Goal: Feedback & Contribution: Leave review/rating

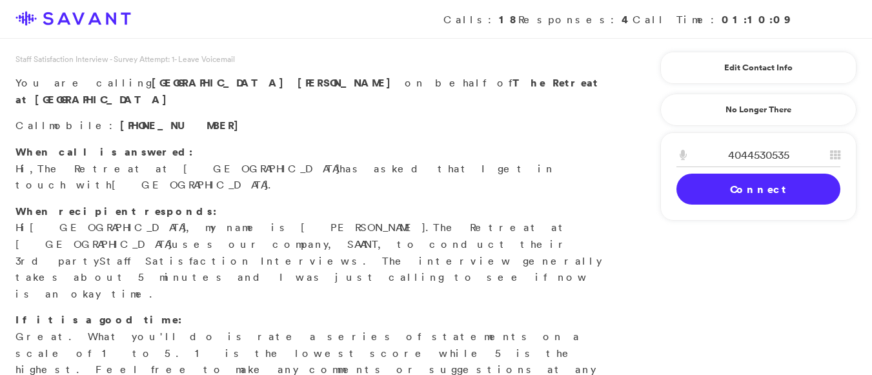
click at [709, 185] on link "Connect" at bounding box center [758, 189] width 164 height 31
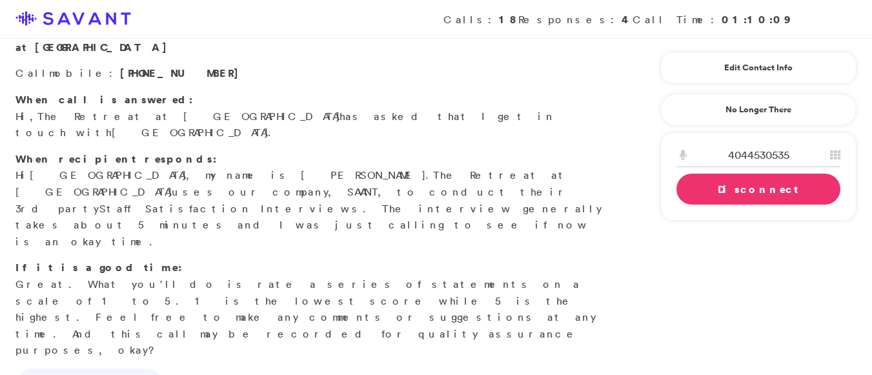
scroll to position [54, 0]
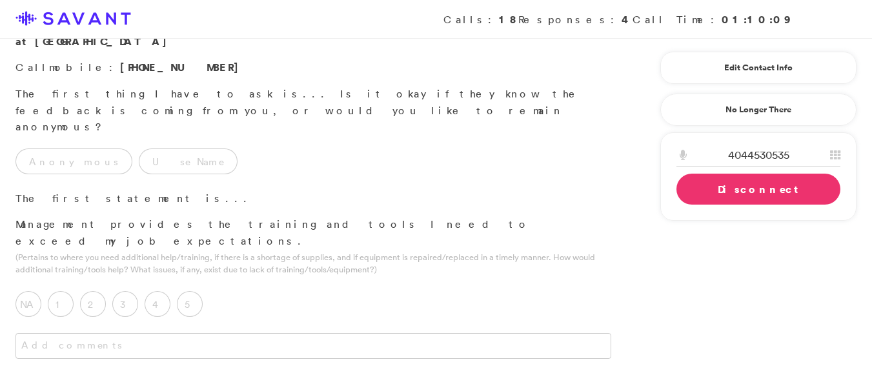
scroll to position [68, 0]
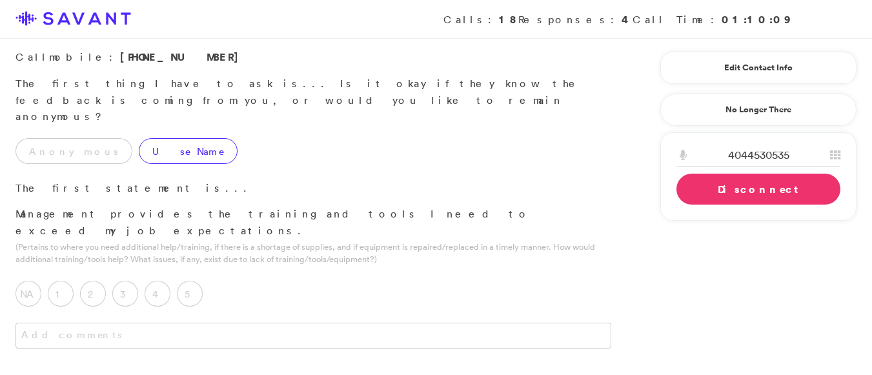
click at [139, 138] on label "Use Name" at bounding box center [188, 151] width 99 height 26
click at [187, 281] on label "5" at bounding box center [190, 294] width 26 height 26
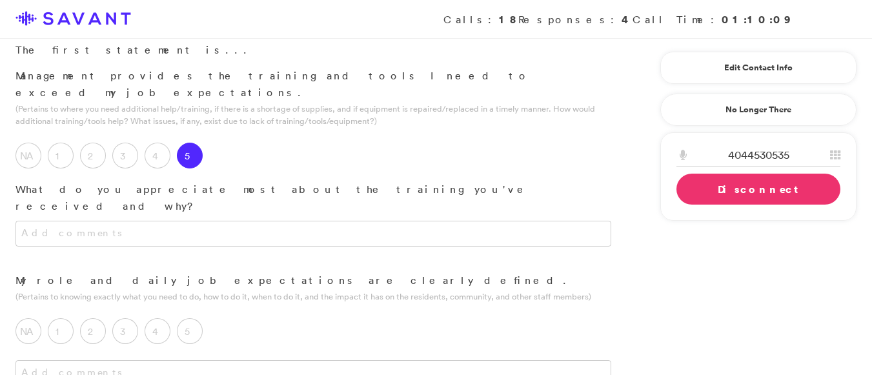
scroll to position [210, 0]
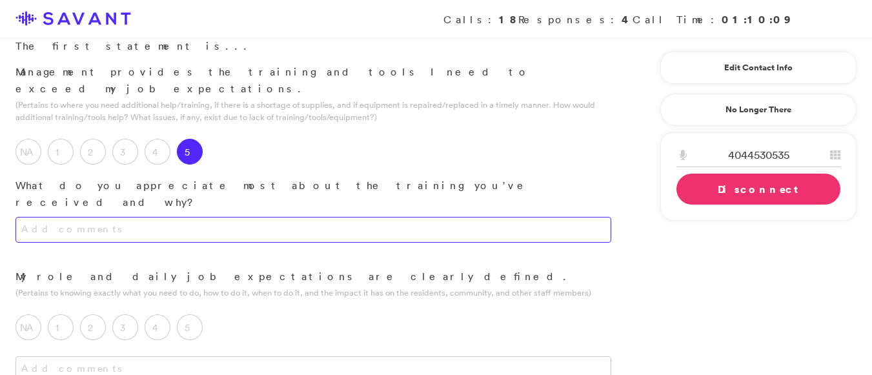
click at [261, 217] on textarea at bounding box center [313, 230] width 596 height 26
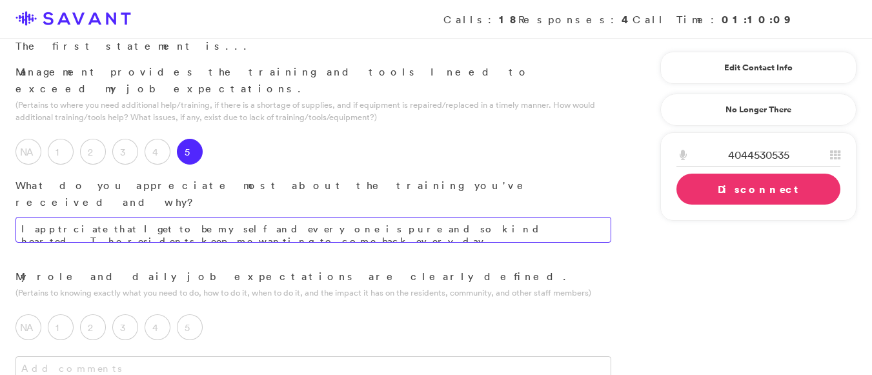
click at [596, 217] on textarea "I apptrciate that I get to be myself and everyone is pure and so kind hearted. …" at bounding box center [313, 230] width 596 height 26
type textarea "I appreciate that I am able to be myself, and everyone is pure and kind-hearted…"
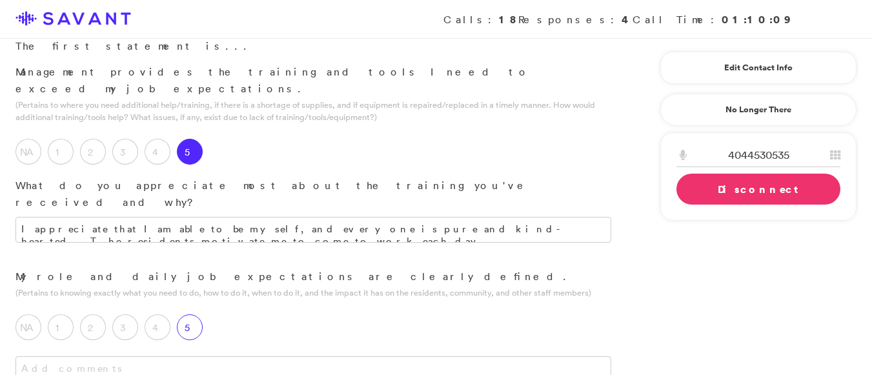
click at [183, 314] on label "5" at bounding box center [190, 327] width 26 height 26
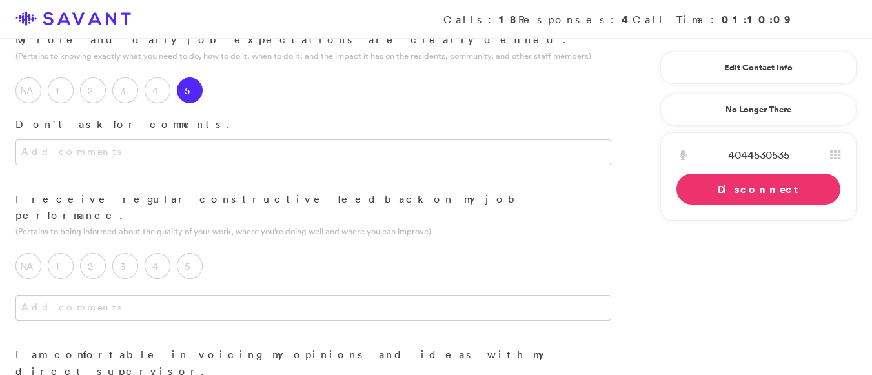
scroll to position [476, 0]
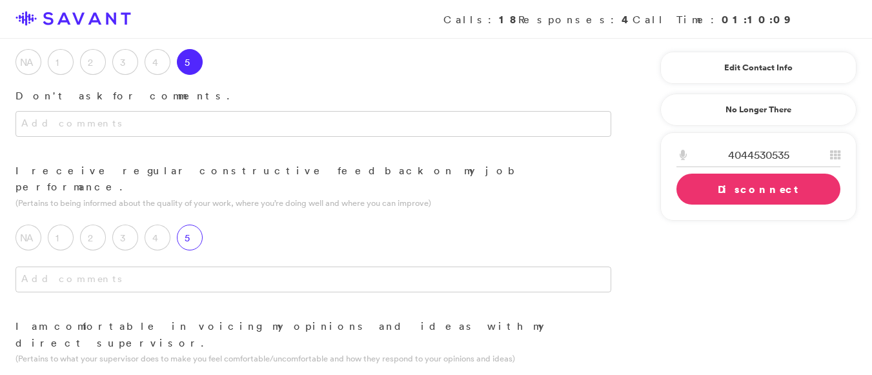
click at [192, 225] on label "5" at bounding box center [190, 238] width 26 height 26
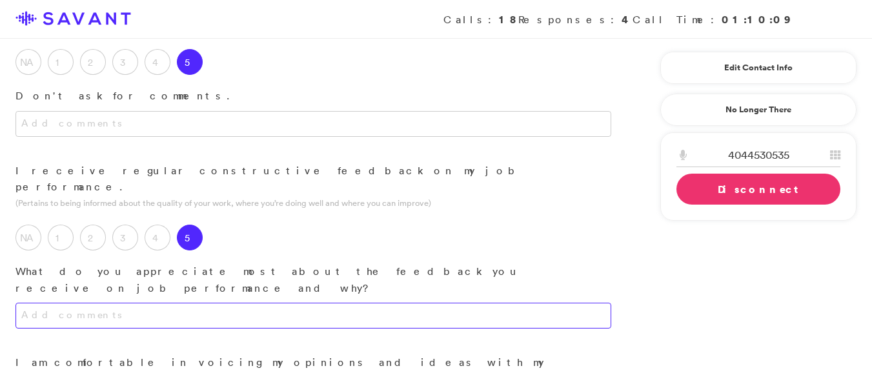
click at [176, 303] on textarea at bounding box center [313, 316] width 596 height 26
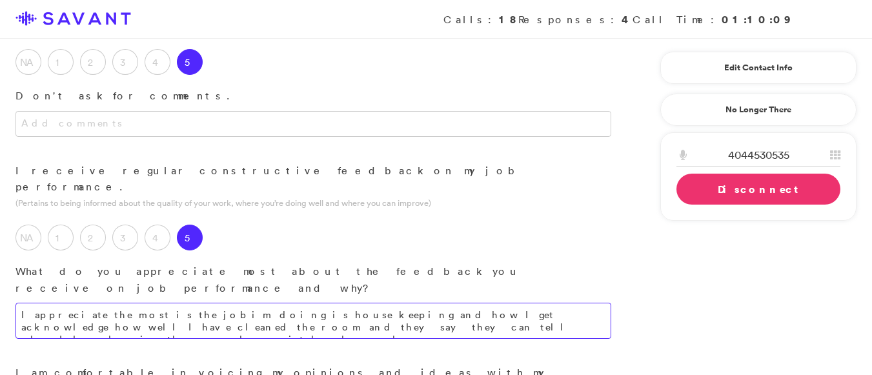
click at [334, 303] on textarea "I appreciate the most is the job im doing is house keeping and how I get acknow…" at bounding box center [313, 321] width 596 height 36
type textarea "I most appreciate the acknowledgment I receive for my housekeeping duties, spec…"
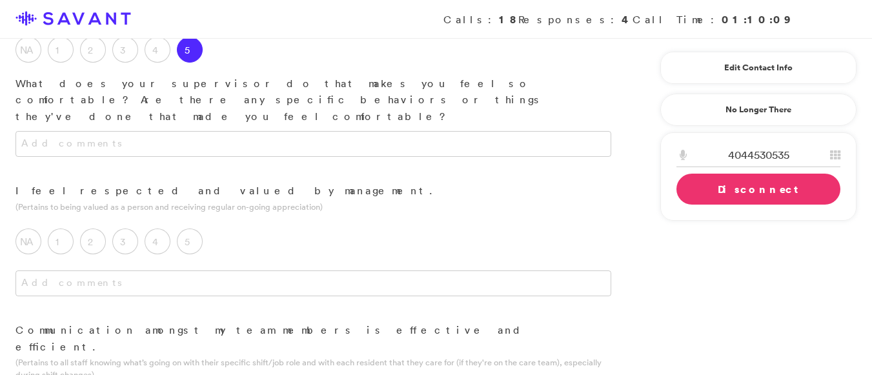
scroll to position [700, 0]
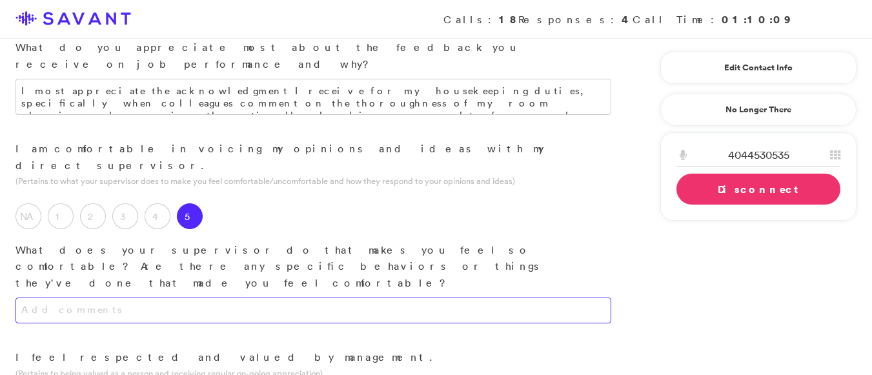
click at [329, 298] on textarea at bounding box center [313, 311] width 596 height 26
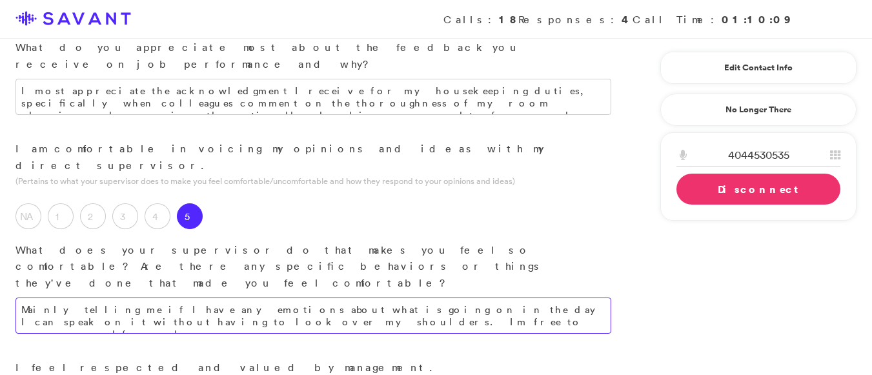
click at [185, 298] on textarea "Mainly telling me if I have any emotions about what is going on in the day I ca…" at bounding box center [313, 316] width 596 height 36
type textarea "My supervisor's willingness to acknowledge my emotional state and allow me to e…"
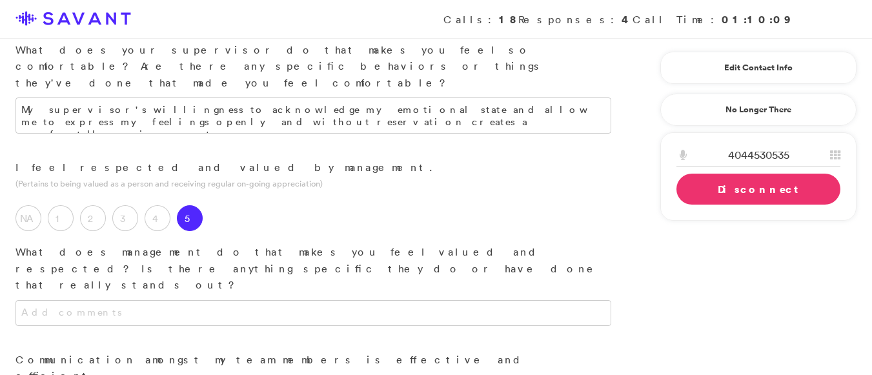
scroll to position [885, 0]
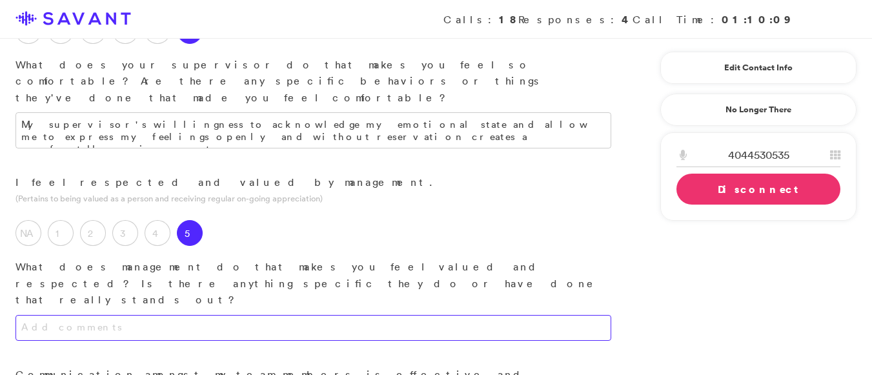
click at [314, 315] on textarea at bounding box center [313, 328] width 596 height 26
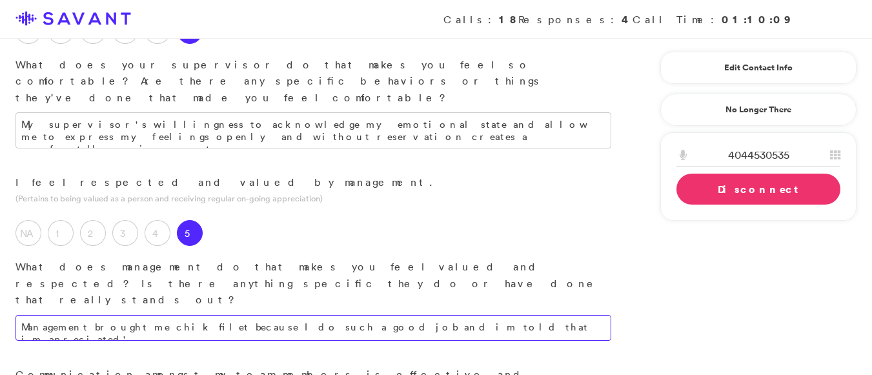
click at [440, 315] on textarea "Management brought me chik filet because I do such a good job and im told that …" at bounding box center [313, 328] width 596 height 26
click at [491, 315] on textarea "Management brought me chik filet because I do such a good job and im told that …" at bounding box center [313, 328] width 596 height 26
click at [441, 315] on textarea "Management brought me chik filet because I do such a good job and im told that …" at bounding box center [313, 328] width 596 height 26
click at [452, 315] on textarea "Management brought me chik filet because I do such a good job and im told that …" at bounding box center [313, 328] width 596 height 26
click at [441, 315] on textarea "Management brought me chik filet because I do such a good job and im told that …" at bounding box center [313, 328] width 596 height 26
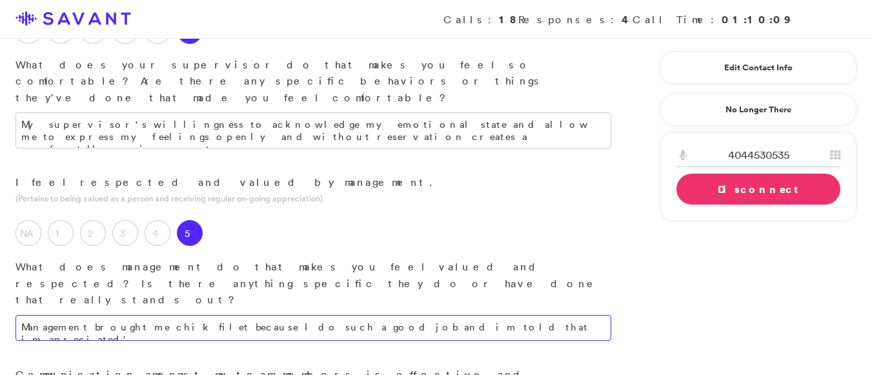
click at [441, 315] on textarea "Management brought me chik filet because I do such a good job and im told that …" at bounding box center [313, 328] width 596 height 26
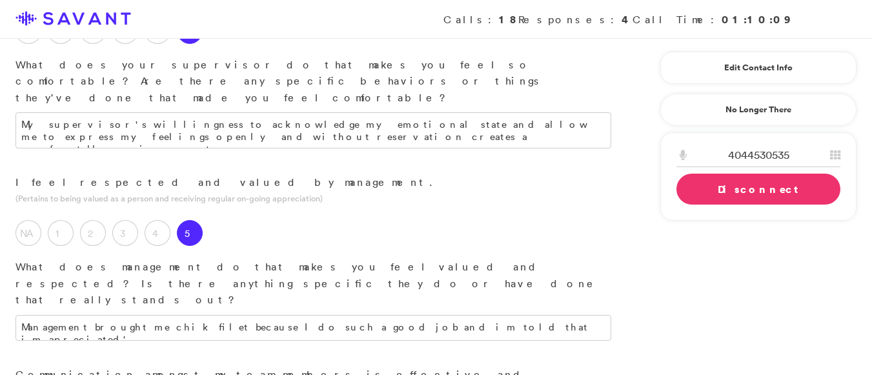
drag, startPoint x: 435, startPoint y: 168, endPoint x: 774, endPoint y: 214, distance: 341.9
click at [774, 214] on div "4044530535 1 2 A B C 3 D E F 4 G H I 5 J K L 6 M N O 7 P Q R S 8 T U V 9 W X Y …" at bounding box center [758, 176] width 196 height 88
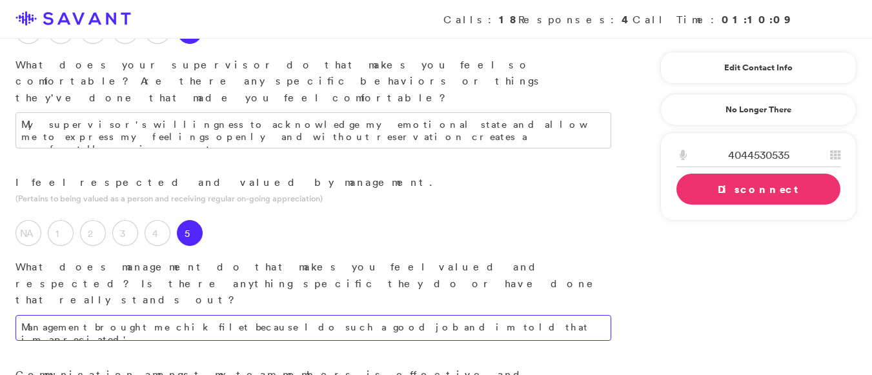
click at [503, 315] on textarea "Management brought me chik filet because I do such a good job and im told that …" at bounding box center [313, 328] width 596 height 26
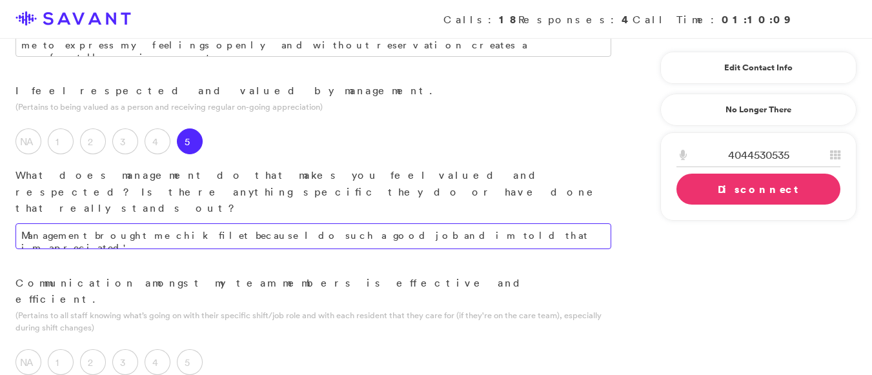
scroll to position [980, 0]
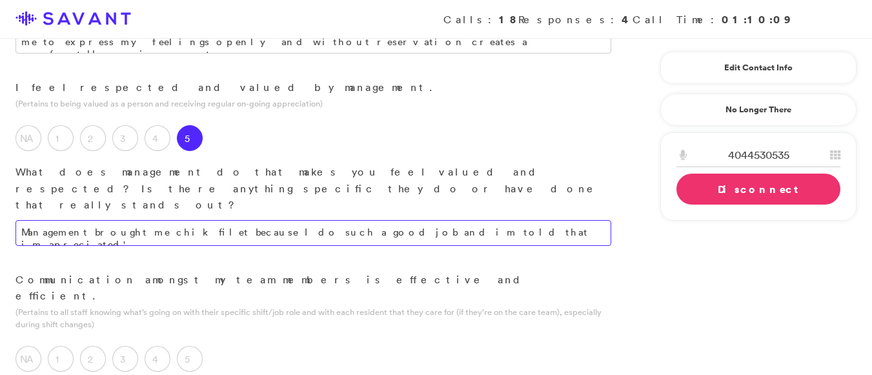
click at [454, 220] on textarea "Management brought me chik filet because I do such a good job and im told that …" at bounding box center [313, 233] width 596 height 26
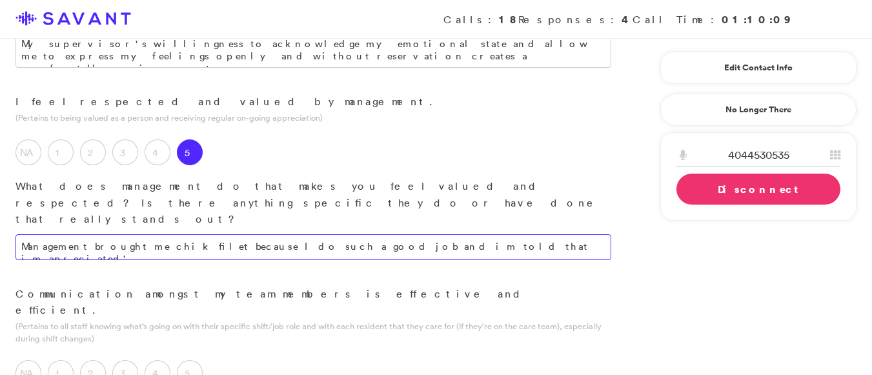
scroll to position [960, 0]
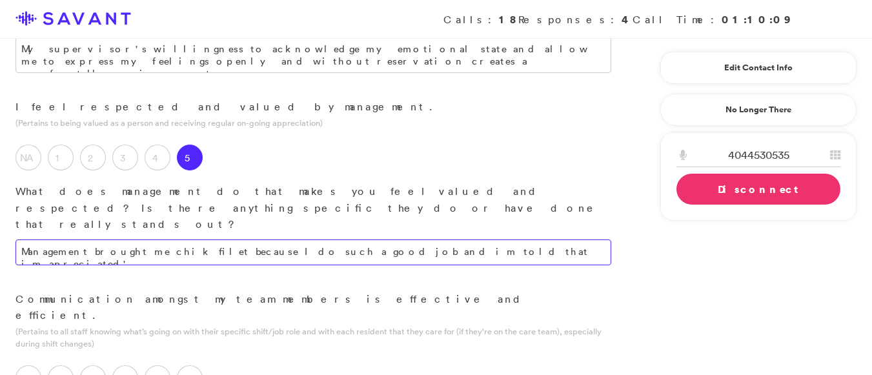
click at [466, 239] on textarea "Management brought me chik filet because I do such a good job and im told that …" at bounding box center [313, 252] width 596 height 26
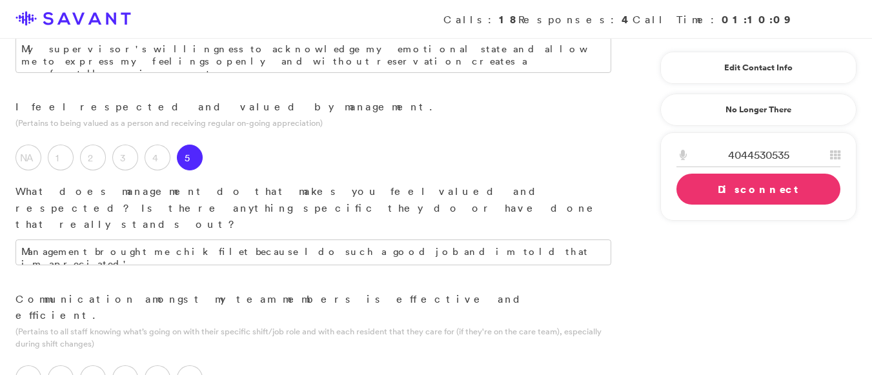
click at [762, 202] on link "Disconnect" at bounding box center [758, 189] width 164 height 31
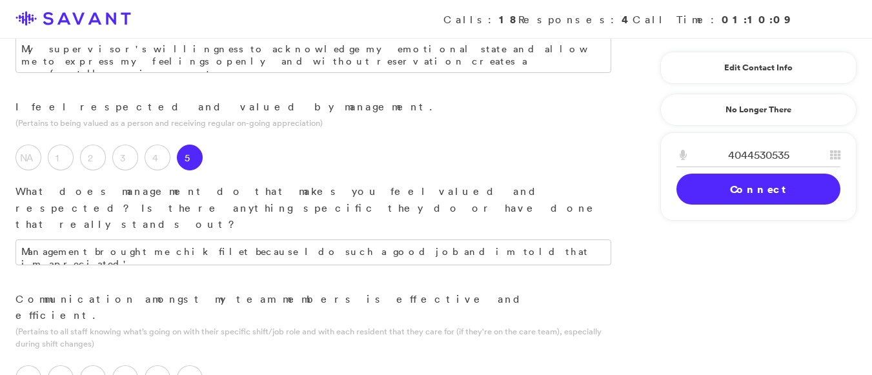
click at [728, 230] on div "Staff Satisfaction Interview - Survey Attempt: 1 - ID: 373142 - Leave Voicemail…" at bounding box center [436, 180] width 872 height 2175
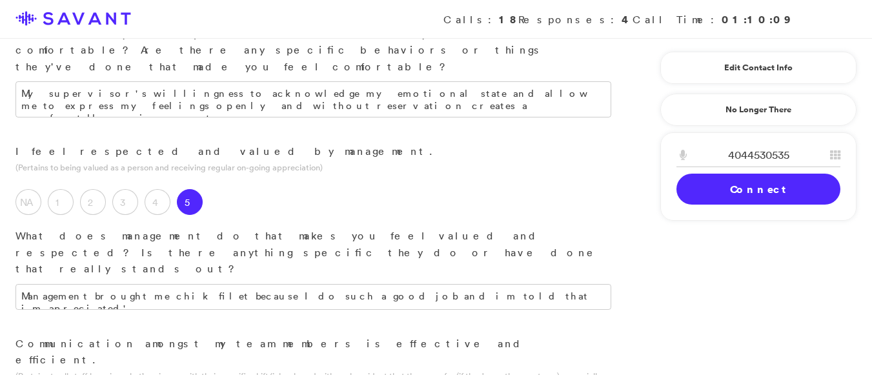
scroll to position [919, 0]
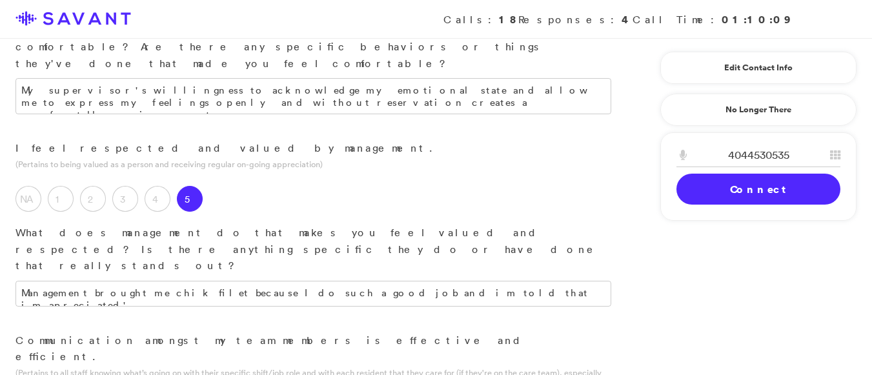
drag, startPoint x: 809, startPoint y: 130, endPoint x: 847, endPoint y: 211, distance: 89.5
click at [849, 213] on div "Edit Contact Info Recipient Id ****** First Name [GEOGRAPHIC_DATA] Last Name [P…" at bounding box center [758, 135] width 207 height 192
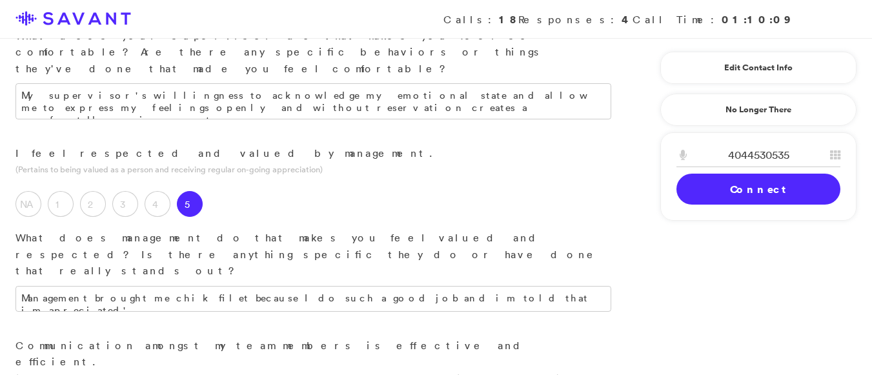
scroll to position [913, 0]
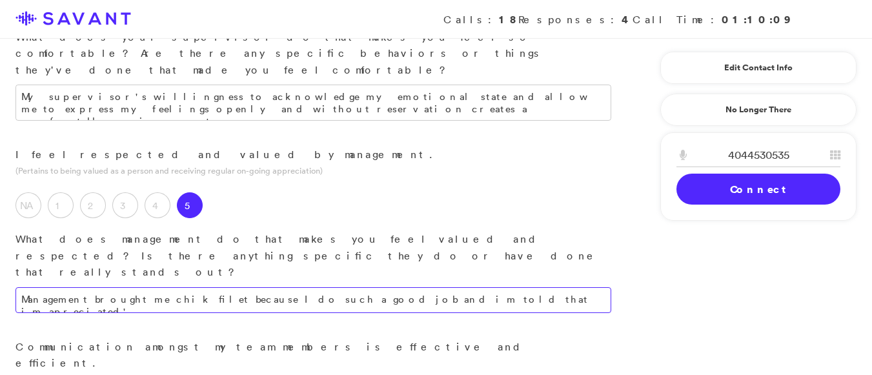
click at [467, 287] on textarea "Management brought me chik filet because I do such a good job and im told that …" at bounding box center [313, 300] width 596 height 26
paste textarea "Lorem ipsumdol, Sitamet. Con a 13el seddoe temp Incidi, utl etdol magnaaliqu en…"
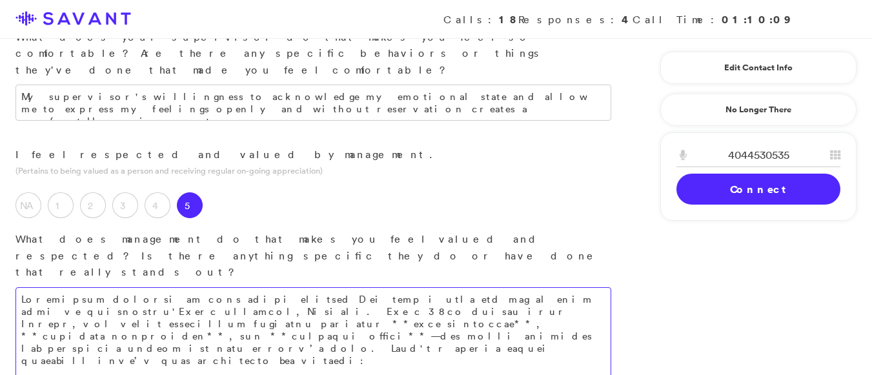
scroll to position [1108, 0]
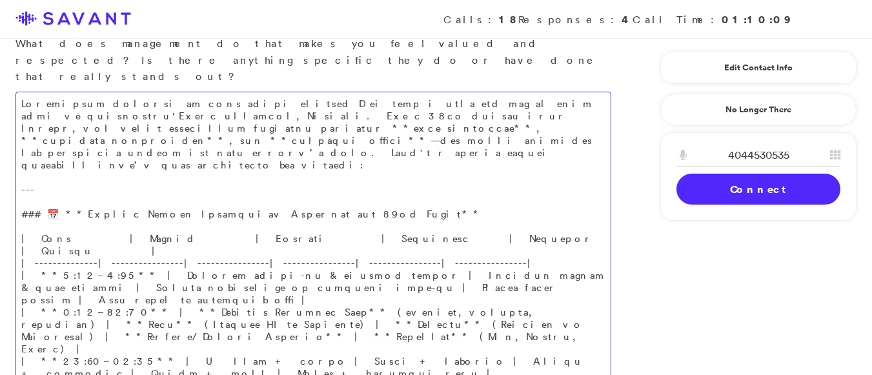
type textarea "Loremipsum dolorsi am cons adipi elitsed D ei temp i utla etd mag al enim admi …"
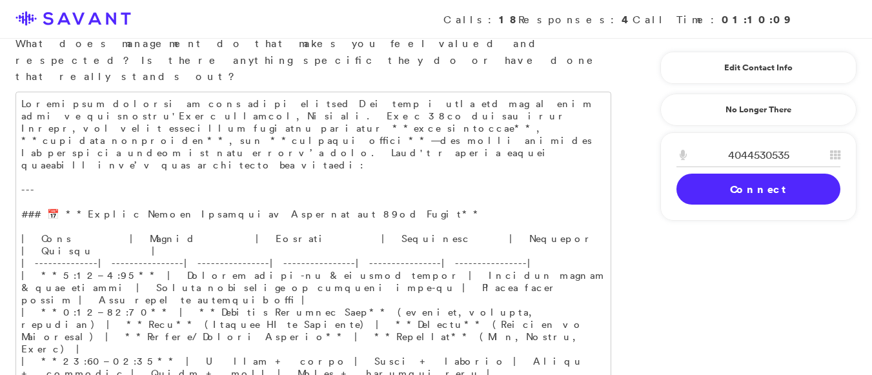
click at [707, 90] on div "Edit Contact Info Recipient Id ****** First Name [GEOGRAPHIC_DATA] Last Name [P…" at bounding box center [758, 135] width 207 height 192
click at [613, 28] on span "Calls: 18 Responses: 4 Call Time: 01:10:09" at bounding box center [435, 19] width 841 height 39
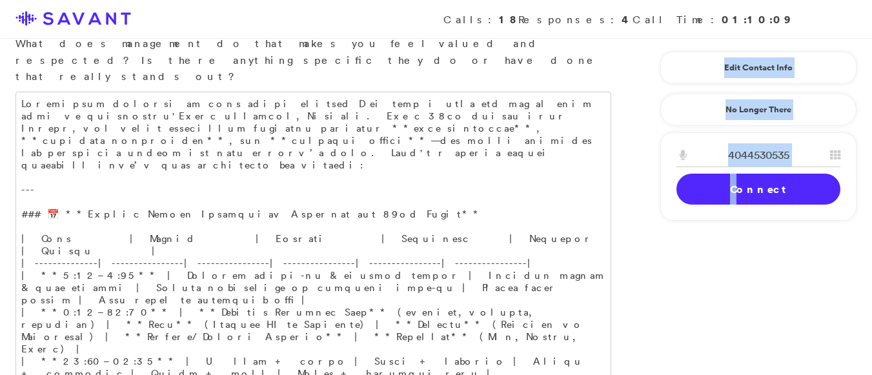
drag, startPoint x: 658, startPoint y: 79, endPoint x: 743, endPoint y: 197, distance: 145.3
click at [743, 197] on div "Edit Contact Info Recipient Id ****** First Name [GEOGRAPHIC_DATA] Last Name [P…" at bounding box center [758, 135] width 207 height 192
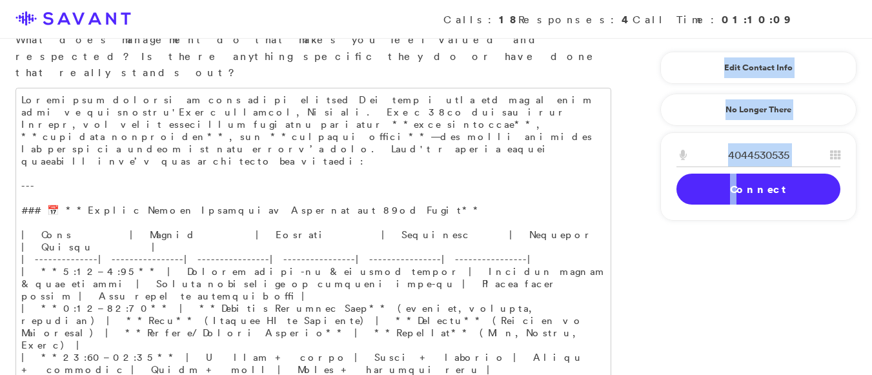
scroll to position [1113, 0]
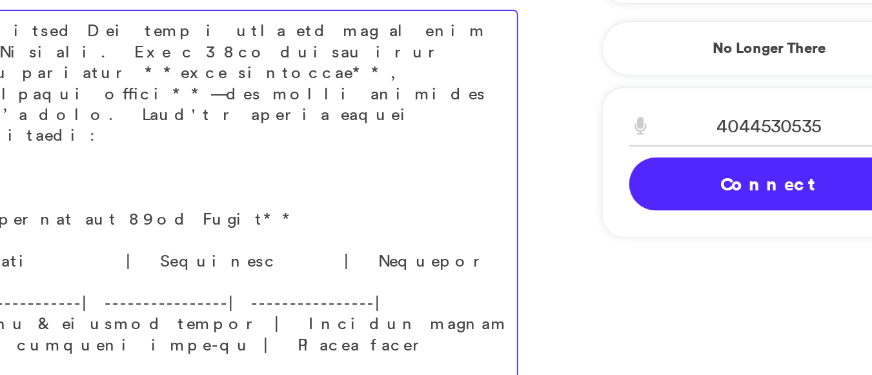
click at [521, 270] on textarea at bounding box center [313, 314] width 596 height 454
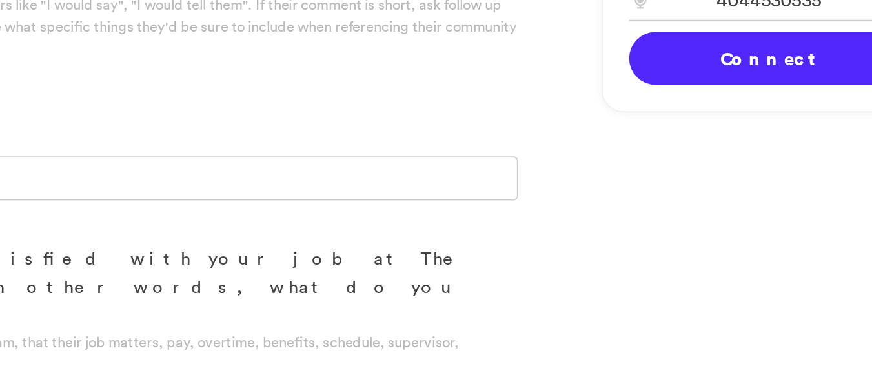
scroll to position [1884, 0]
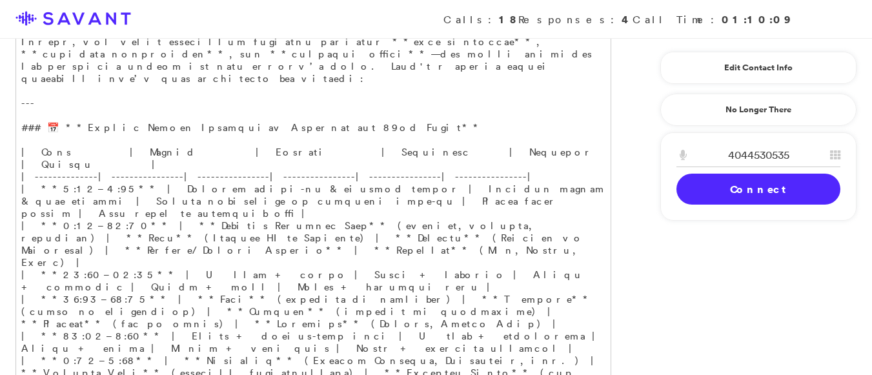
scroll to position [1138, 0]
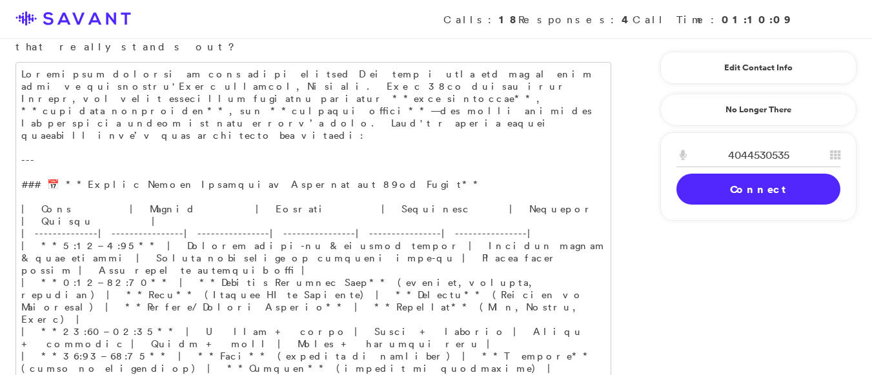
click at [767, 196] on link "Connect" at bounding box center [758, 189] width 164 height 31
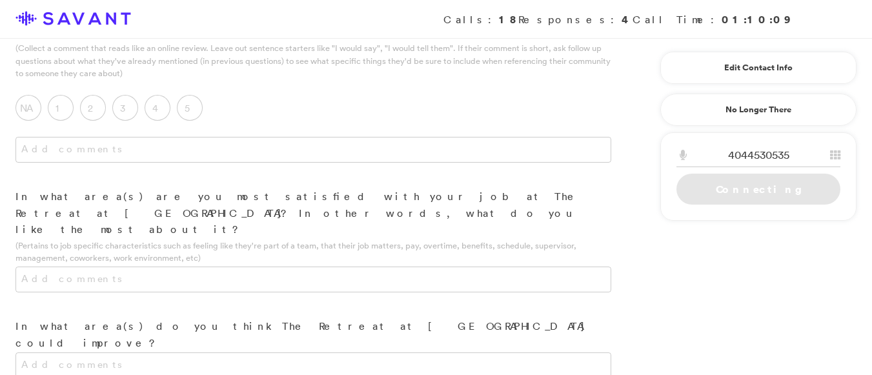
scroll to position [1979, 0]
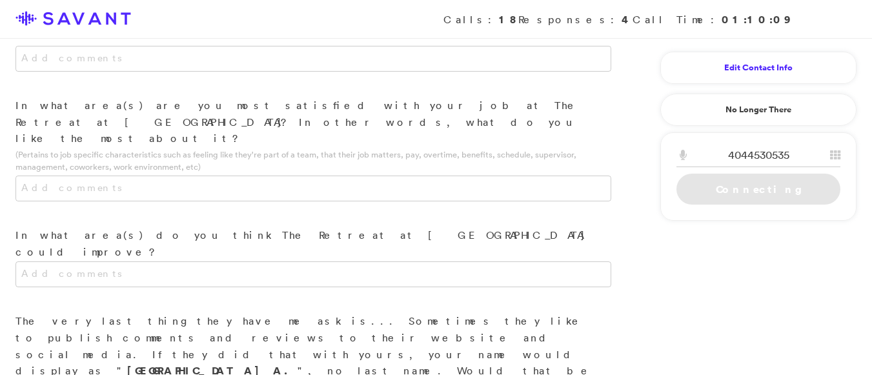
drag, startPoint x: 685, startPoint y: 71, endPoint x: 765, endPoint y: 63, distance: 81.1
click at [767, 75] on link "Edit Contact Info" at bounding box center [758, 67] width 164 height 21
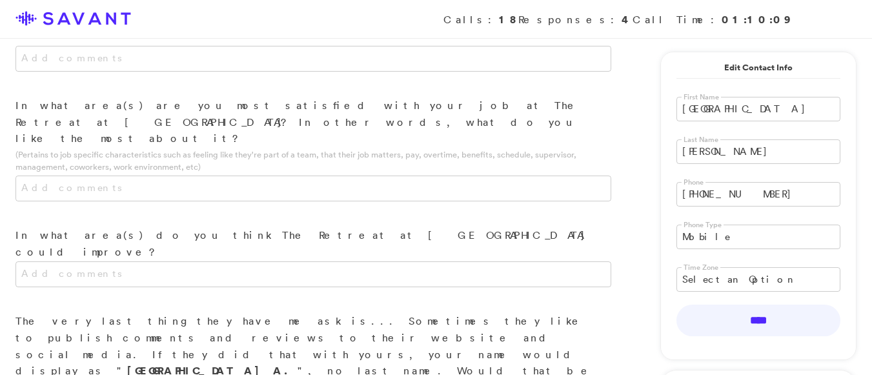
click at [773, 343] on form "Recipient Id ****** First Name [GEOGRAPHIC_DATA] Last Name [PERSON_NAME] Phone …" at bounding box center [758, 217] width 164 height 276
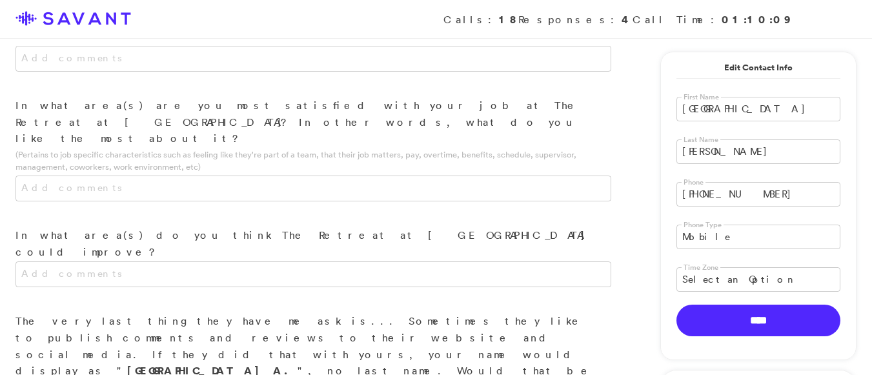
click at [757, 323] on input "****" at bounding box center [758, 321] width 164 height 32
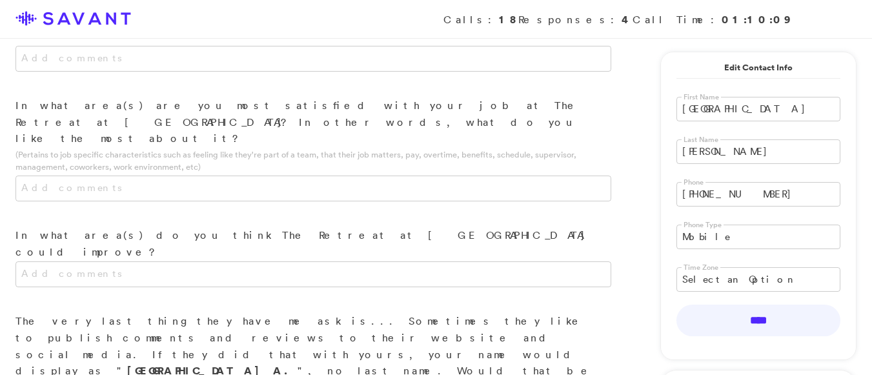
drag, startPoint x: 862, startPoint y: 149, endPoint x: 871, endPoint y: 203, distance: 54.3
drag, startPoint x: 838, startPoint y: 159, endPoint x: 866, endPoint y: 184, distance: 37.0
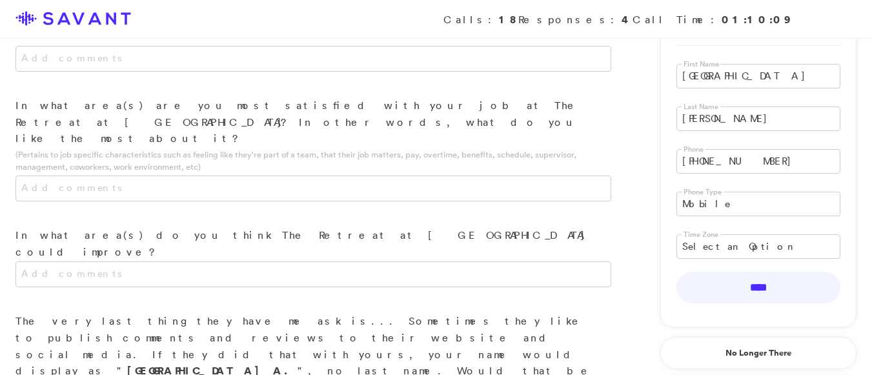
scroll to position [0, 0]
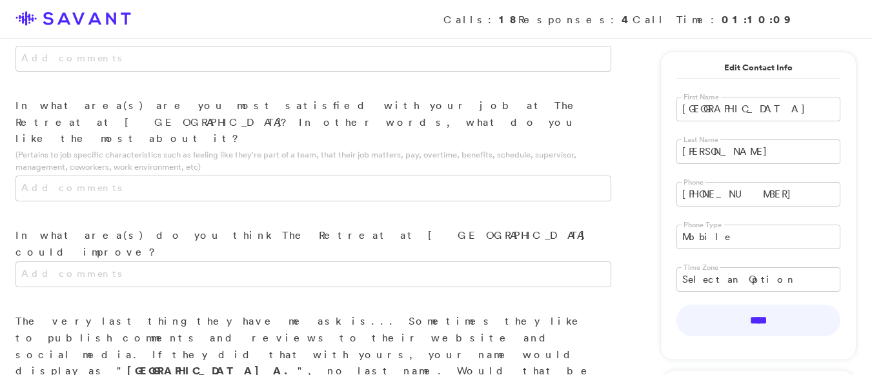
click at [818, 88] on div "First Name [GEOGRAPHIC_DATA]" at bounding box center [758, 106] width 195 height 43
drag, startPoint x: 818, startPoint y: 88, endPoint x: 881, endPoint y: 182, distance: 113.0
drag, startPoint x: 846, startPoint y: 256, endPoint x: 881, endPoint y: 360, distance: 110.4
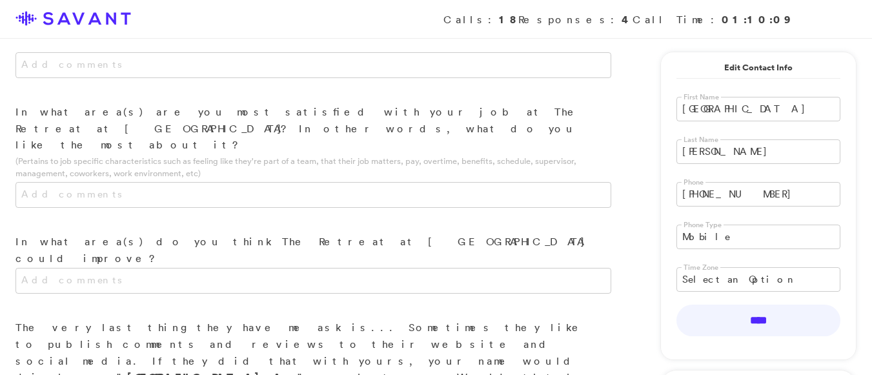
scroll to position [2063, 0]
